Goal: Task Accomplishment & Management: Manage account settings

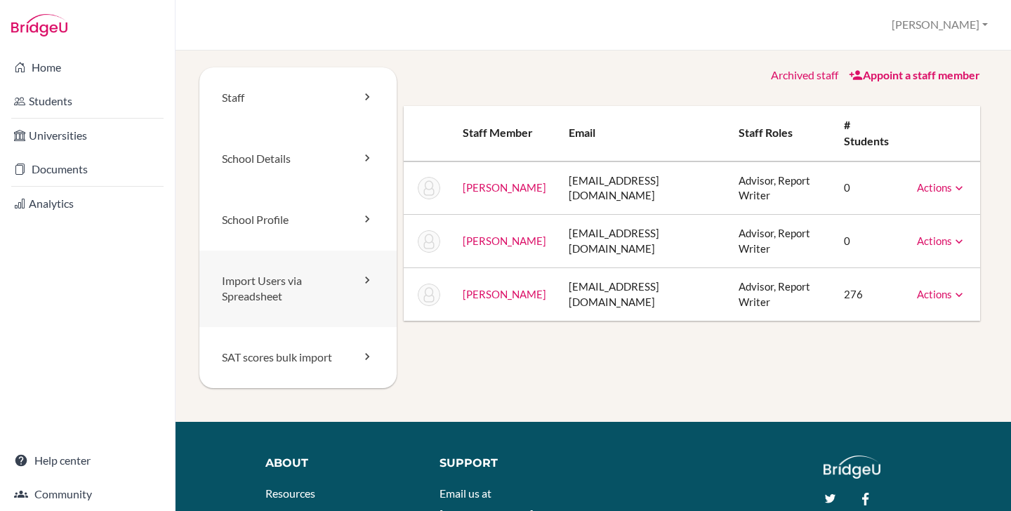
click at [277, 287] on link "Import Users via Spreadsheet" at bounding box center [297, 289] width 197 height 77
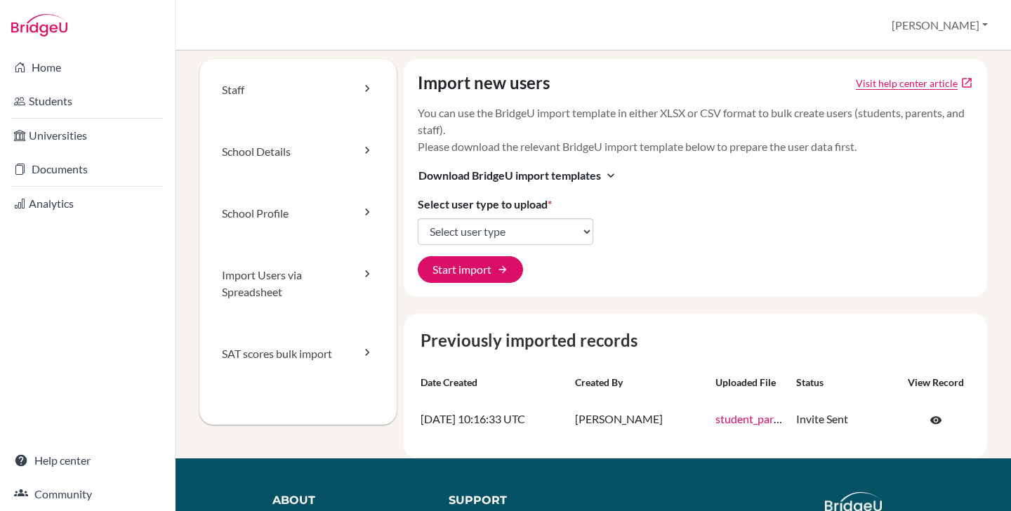
scroll to position [11, 0]
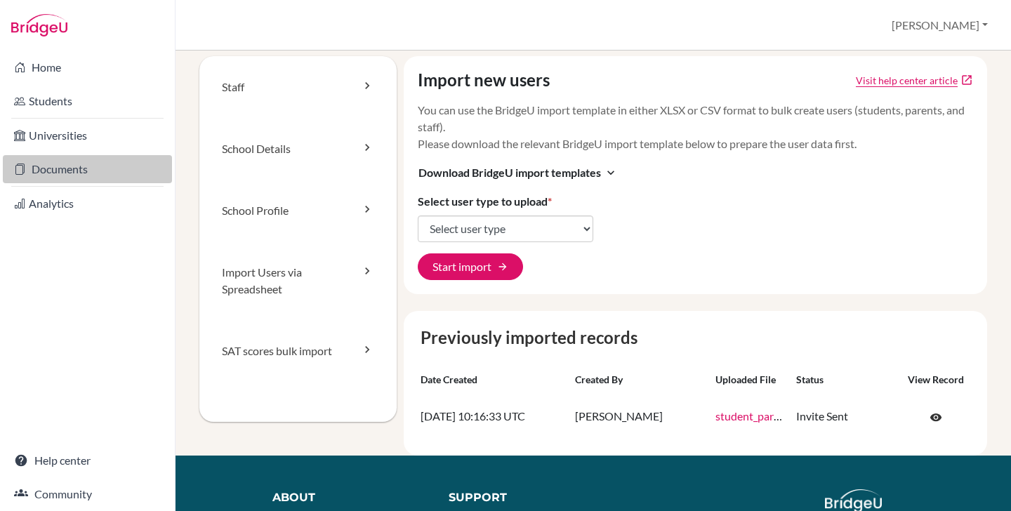
click at [106, 164] on link "Documents" at bounding box center [87, 169] width 169 height 28
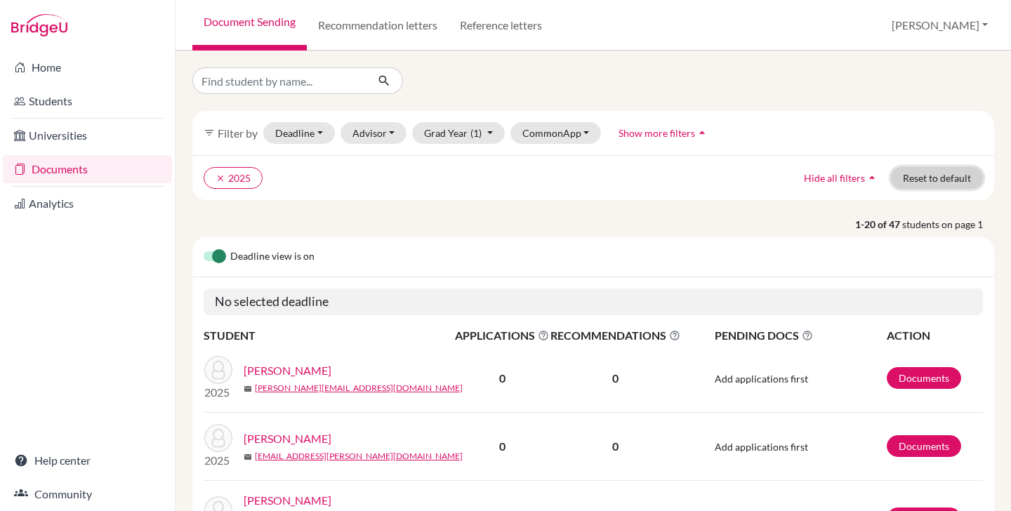
click at [922, 187] on button "Reset to default" at bounding box center [937, 178] width 92 height 22
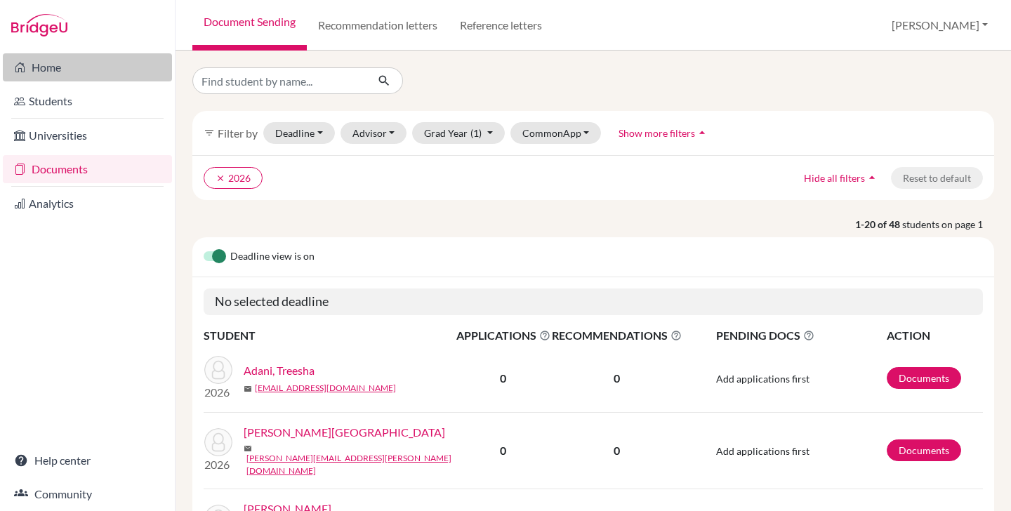
click at [62, 60] on link "Home" at bounding box center [87, 67] width 169 height 28
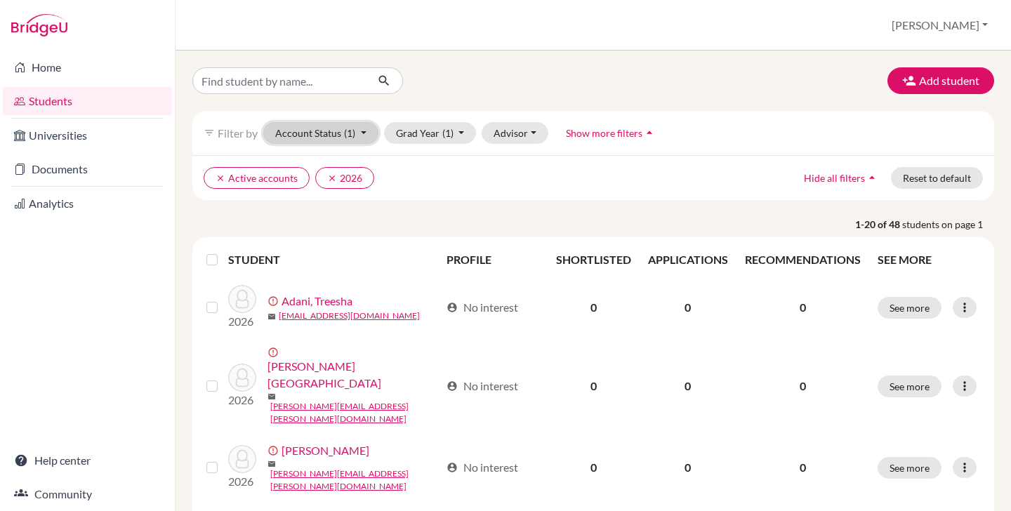
click at [356, 138] on button "Account Status (1)" at bounding box center [320, 133] width 115 height 22
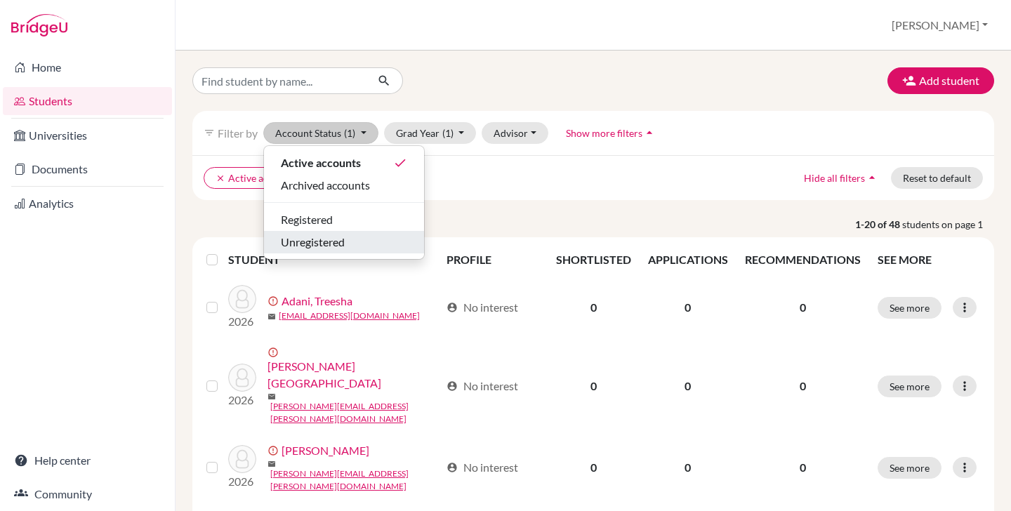
click at [339, 236] on span "Unregistered" at bounding box center [313, 242] width 64 height 17
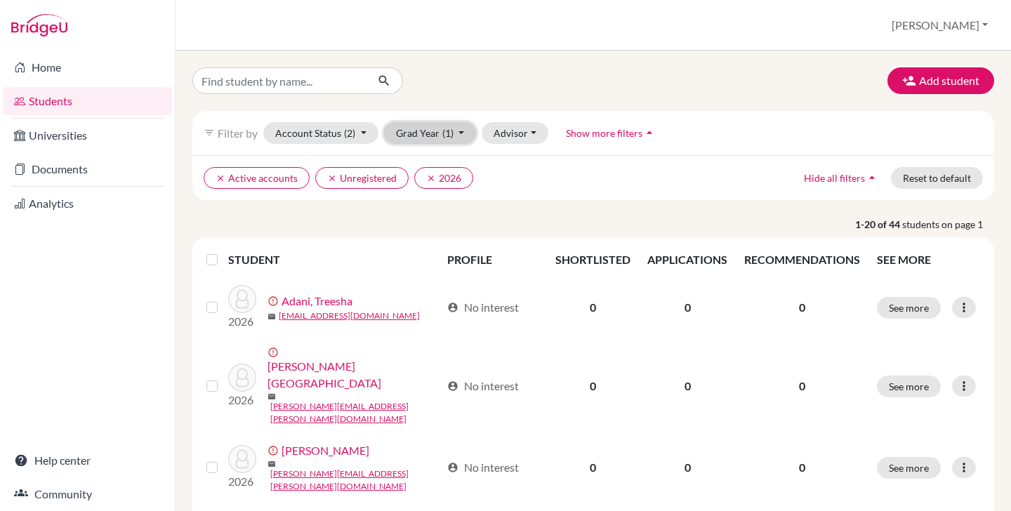
click at [407, 142] on button "Grad Year (1)" at bounding box center [430, 133] width 93 height 22
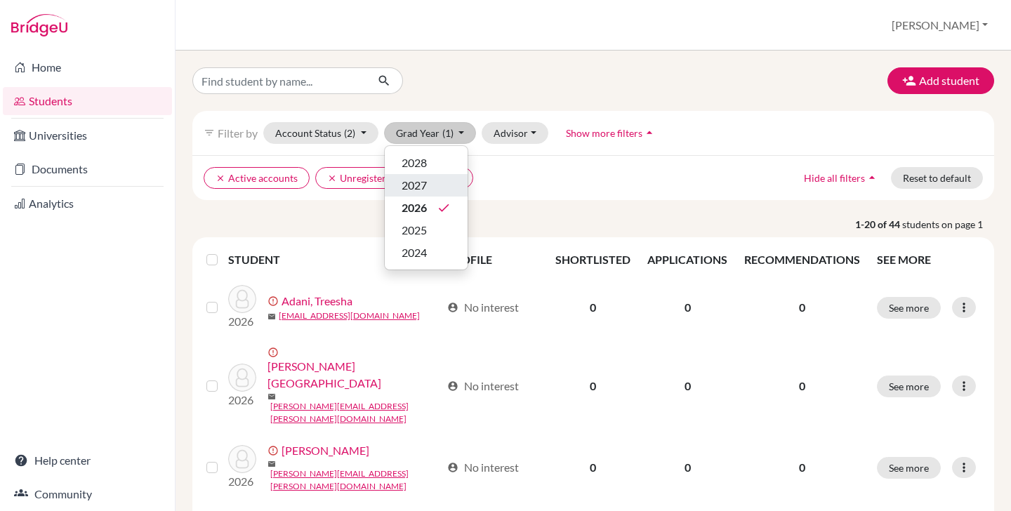
click at [417, 180] on span "2027" at bounding box center [414, 185] width 25 height 17
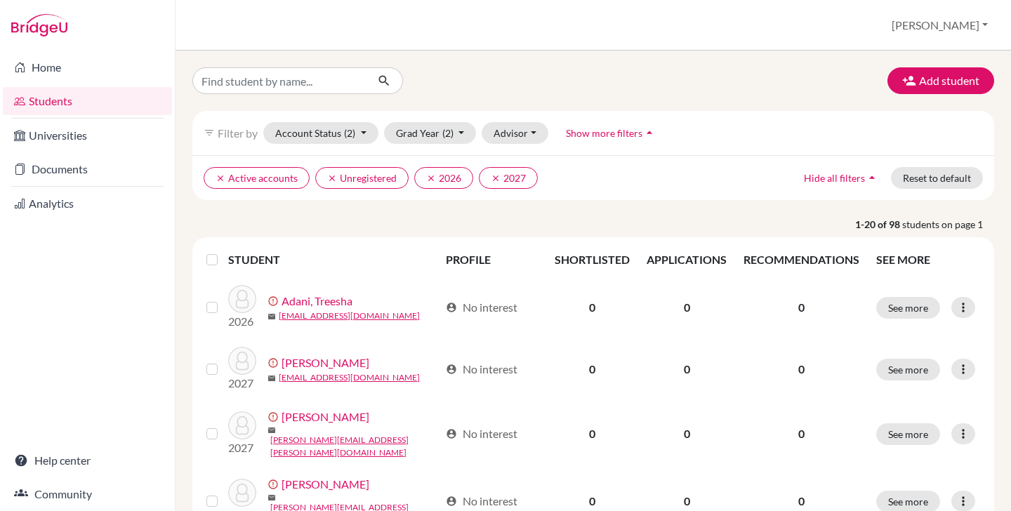
click at [223, 251] on label at bounding box center [223, 251] width 0 height 0
click at [0, 0] on input "checkbox" at bounding box center [0, 0] width 0 height 0
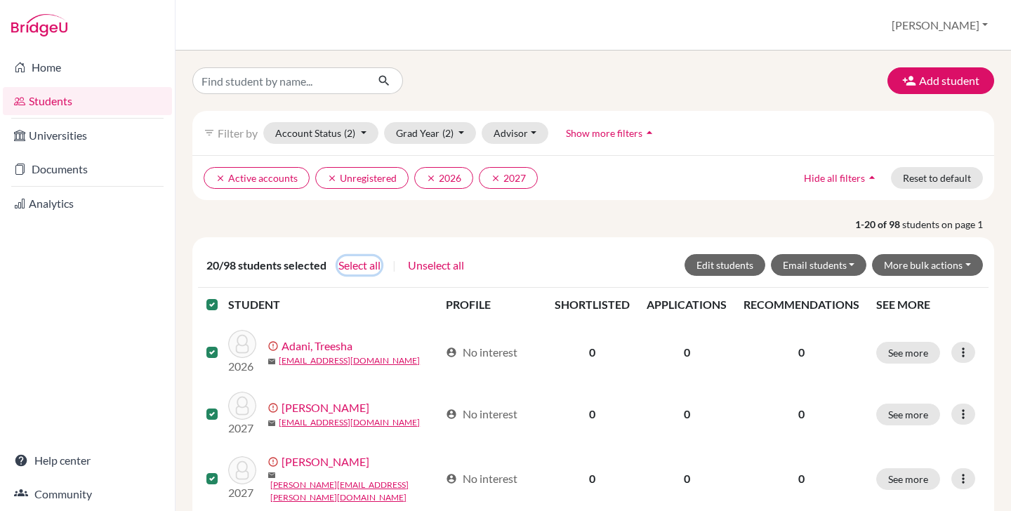
click at [367, 268] on button "Select all" at bounding box center [360, 265] width 44 height 18
click at [903, 259] on button "More bulk actions" at bounding box center [927, 265] width 111 height 22
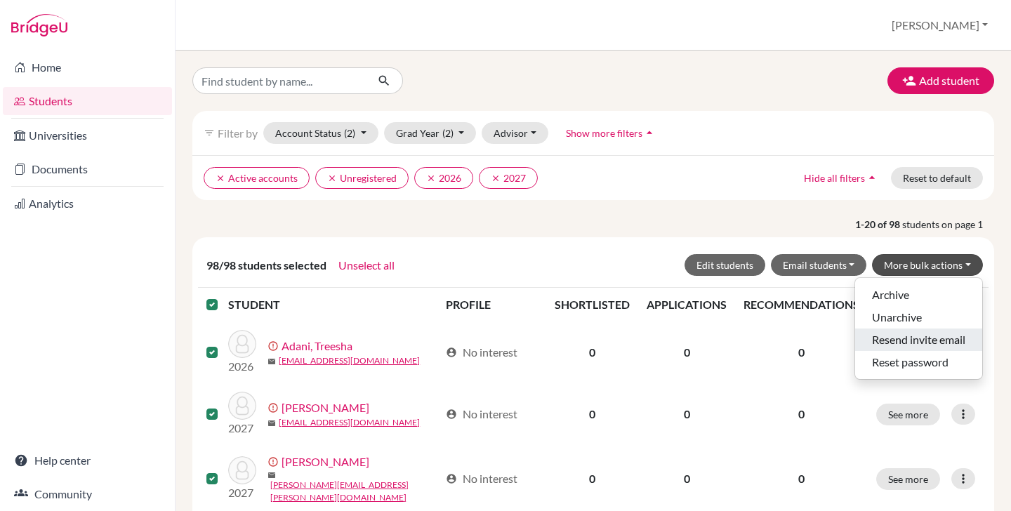
click at [913, 338] on button "Resend invite email" at bounding box center [918, 340] width 127 height 22
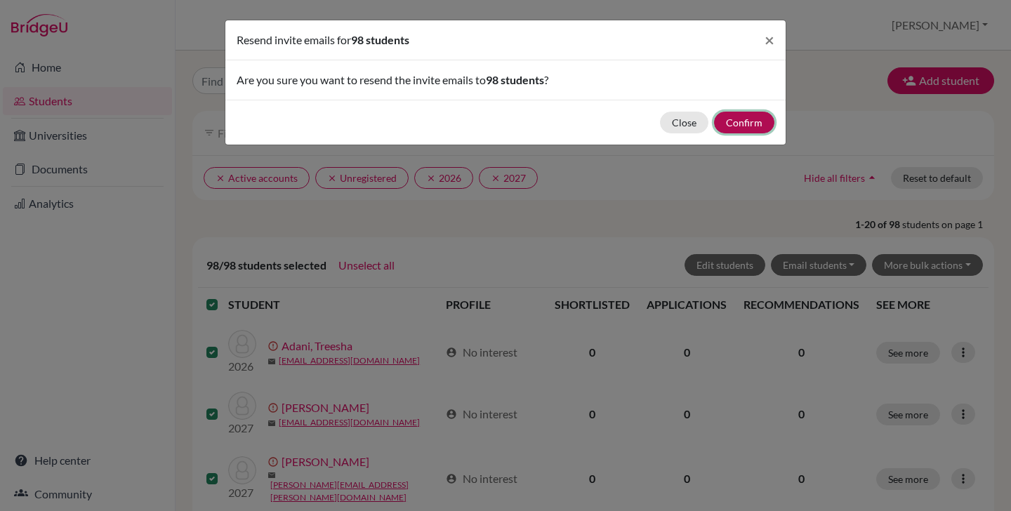
click at [746, 117] on button "Confirm" at bounding box center [744, 123] width 60 height 22
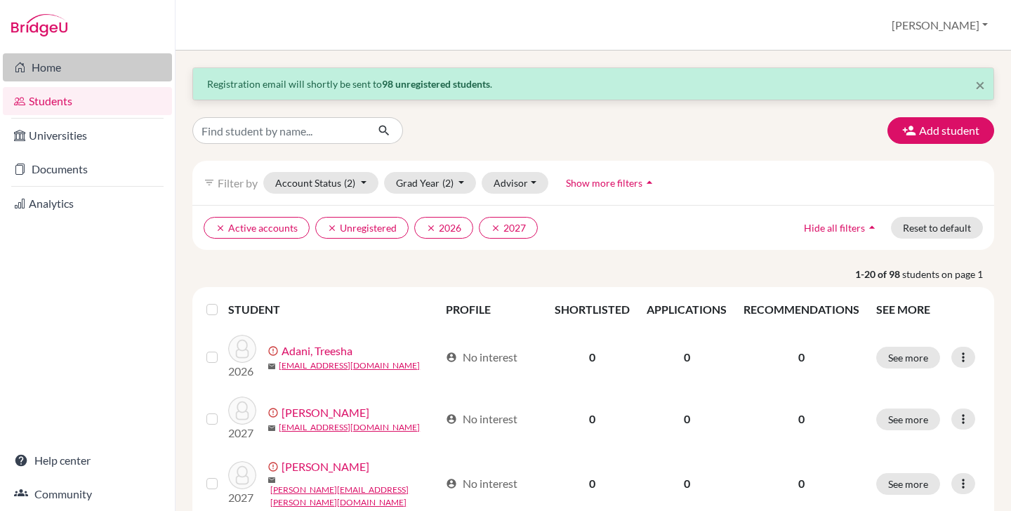
click at [61, 72] on link "Home" at bounding box center [87, 67] width 169 height 28
